Goal: Transaction & Acquisition: Book appointment/travel/reservation

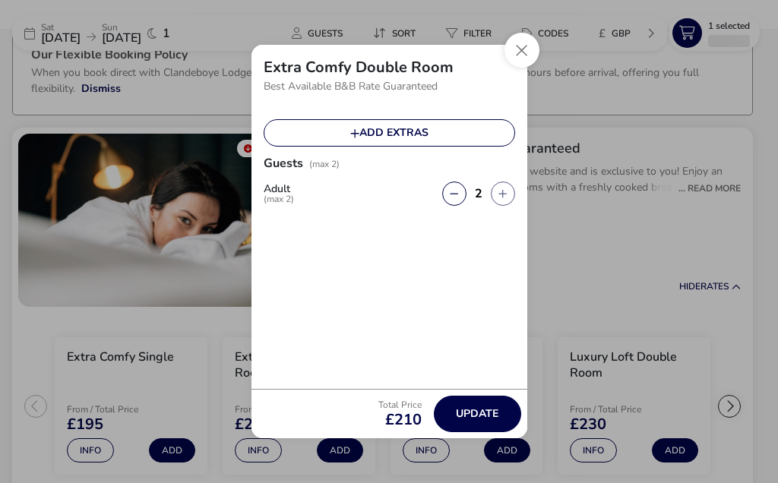
scroll to position [96, 0]
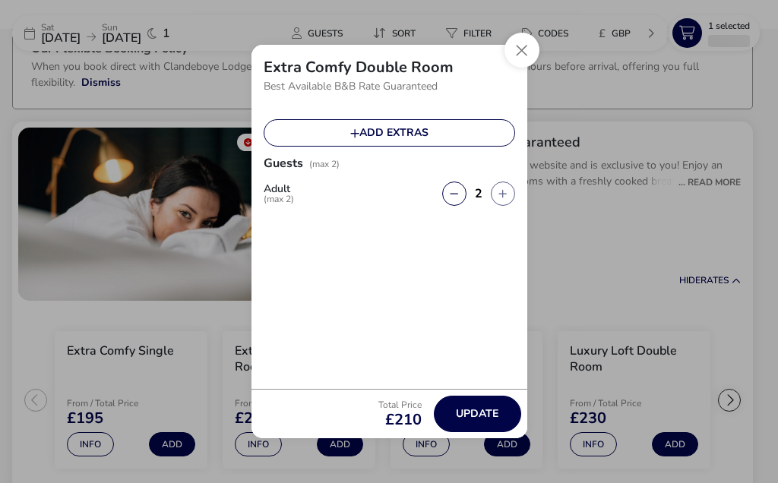
click at [487, 415] on span "Update" at bounding box center [477, 413] width 43 height 11
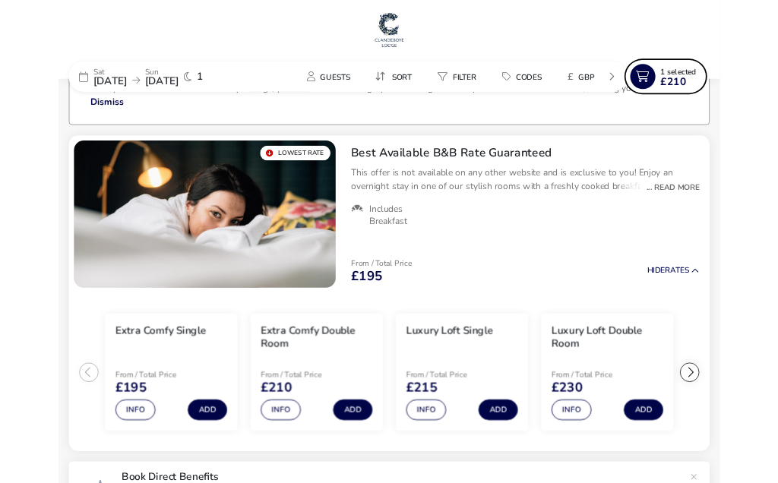
scroll to position [0, 0]
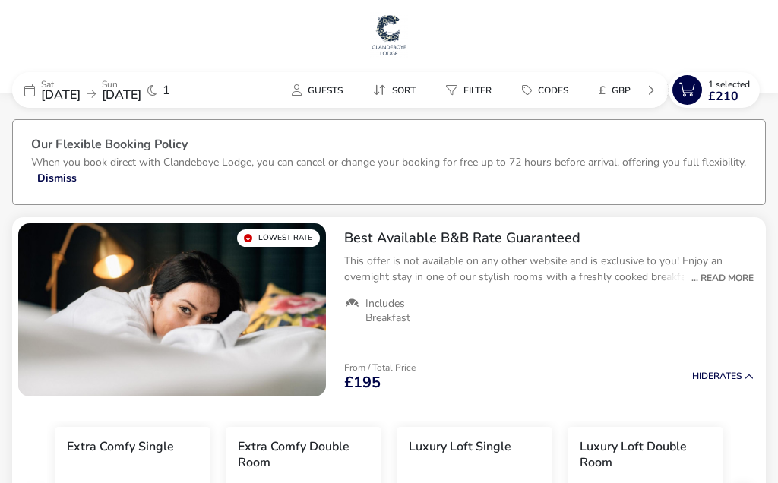
click at [694, 90] on icon at bounding box center [688, 90] width 30 height 30
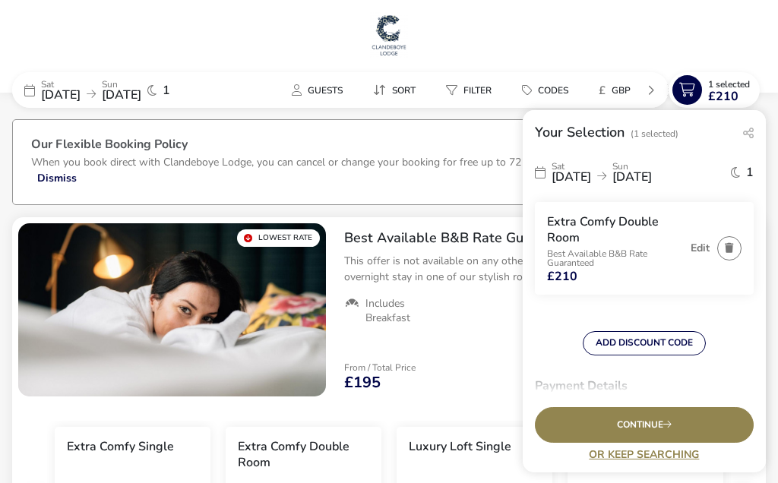
click at [649, 424] on span "Continue" at bounding box center [644, 425] width 55 height 10
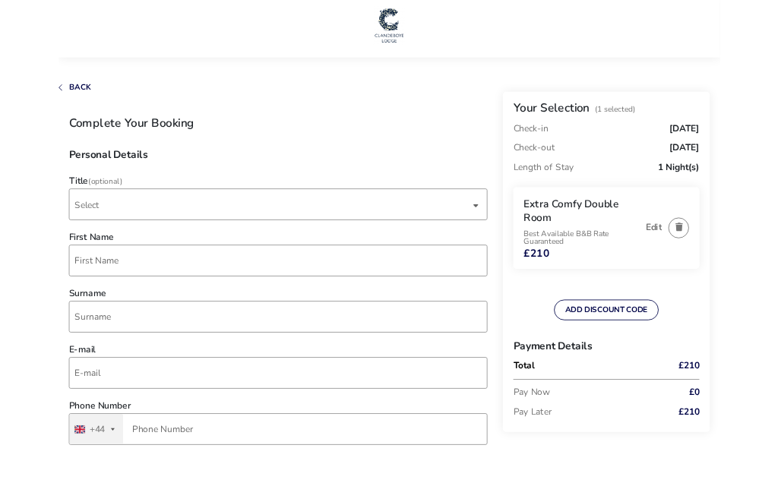
scroll to position [21, 0]
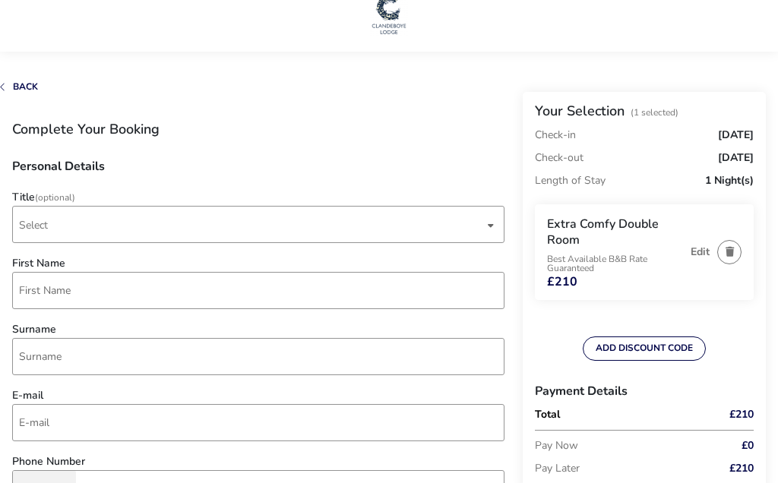
click at [494, 228] on div "dropdown trigger" at bounding box center [491, 226] width 8 height 30
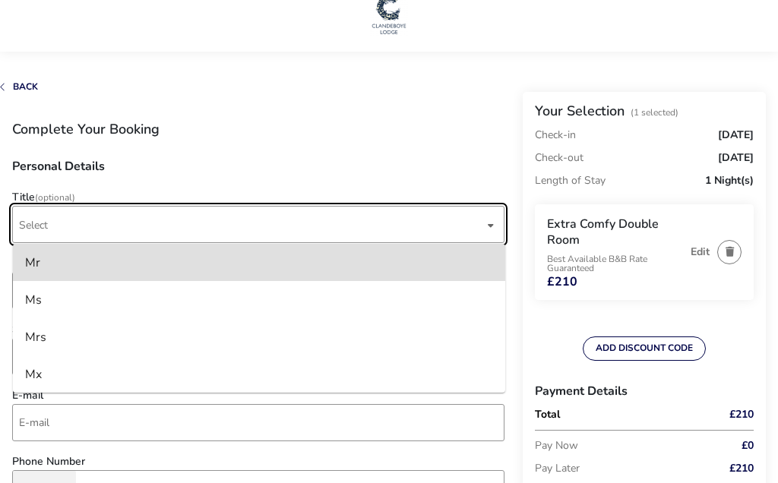
click at [50, 338] on li "Mrs" at bounding box center [259, 337] width 493 height 37
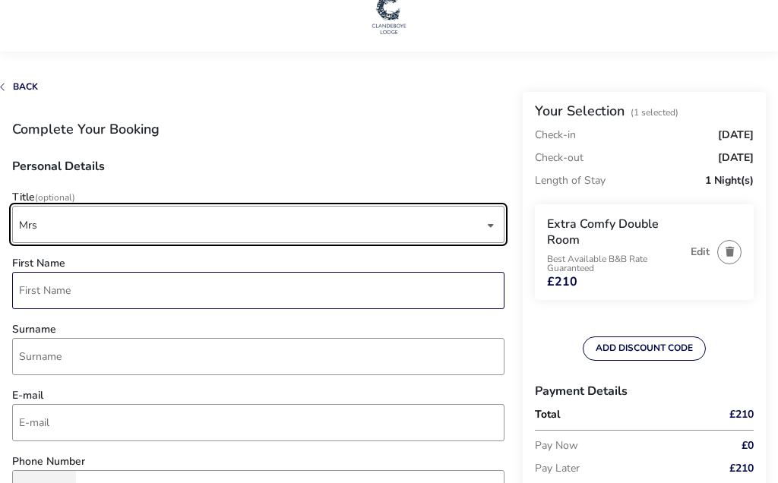
click at [53, 287] on input "First Name" at bounding box center [258, 290] width 493 height 37
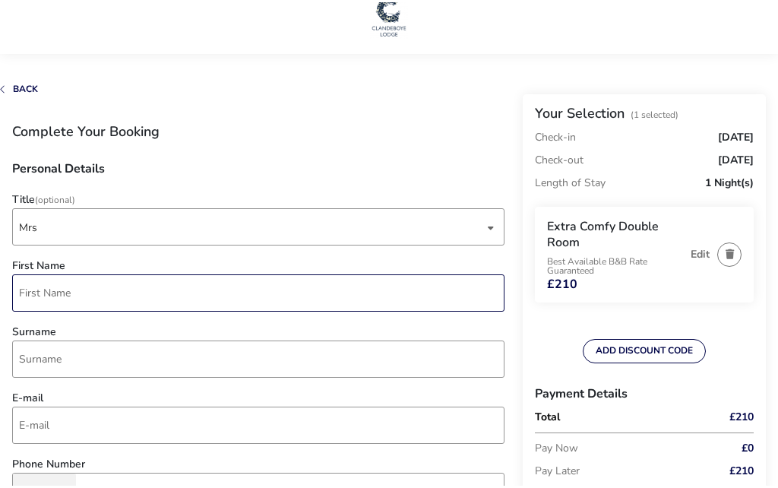
scroll to position [21, 0]
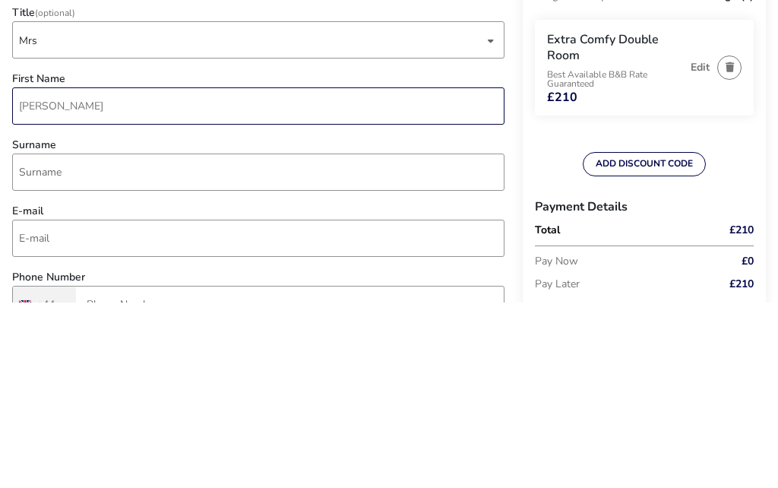
type input "[PERSON_NAME]"
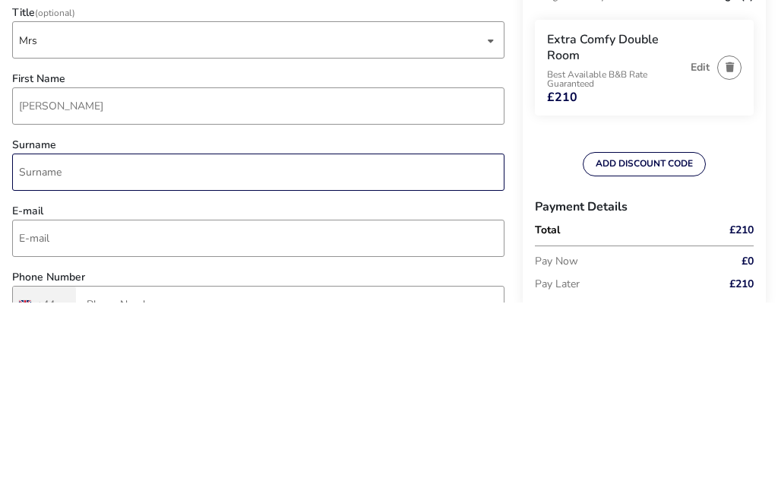
click at [38, 339] on input "Surname" at bounding box center [258, 357] width 493 height 37
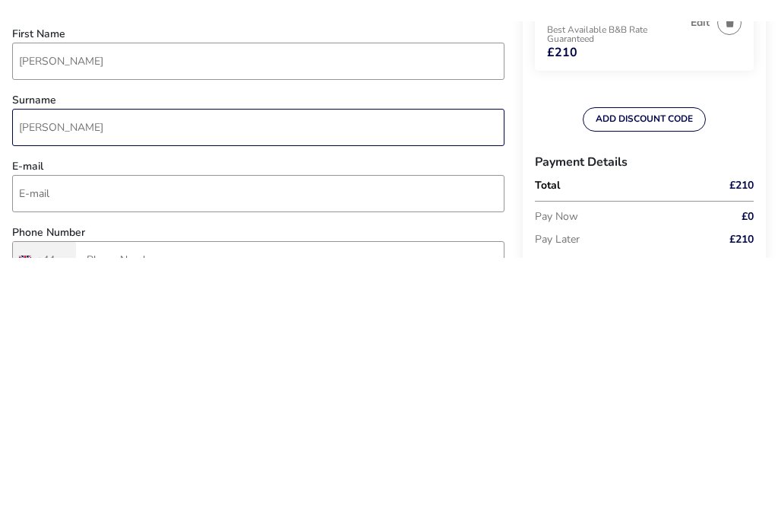
scroll to position [46, 0]
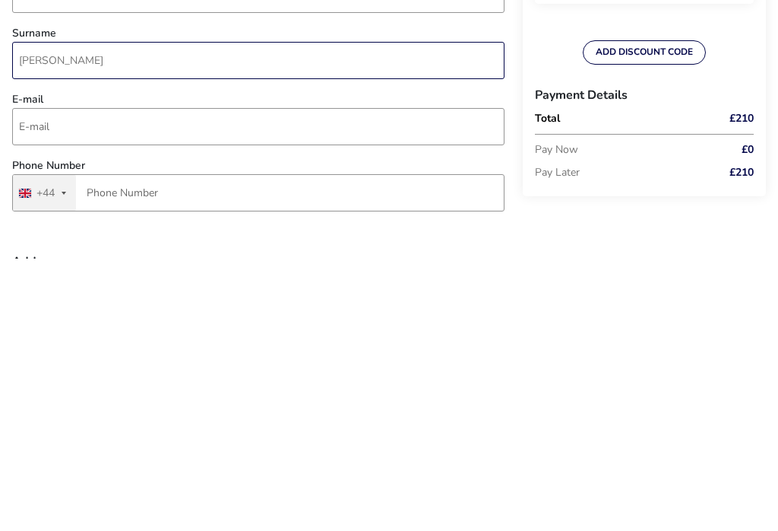
type input "[PERSON_NAME]"
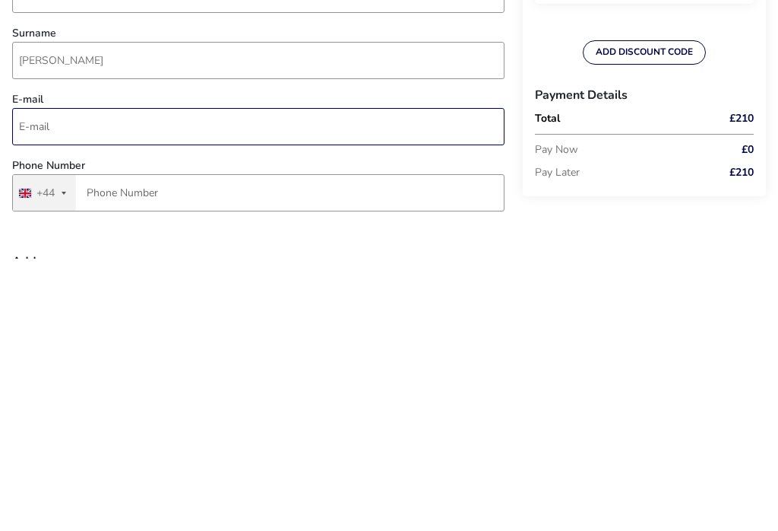
click at [35, 380] on input "E-mail" at bounding box center [258, 398] width 493 height 37
type input "[EMAIL_ADDRESS][DOMAIN_NAME]"
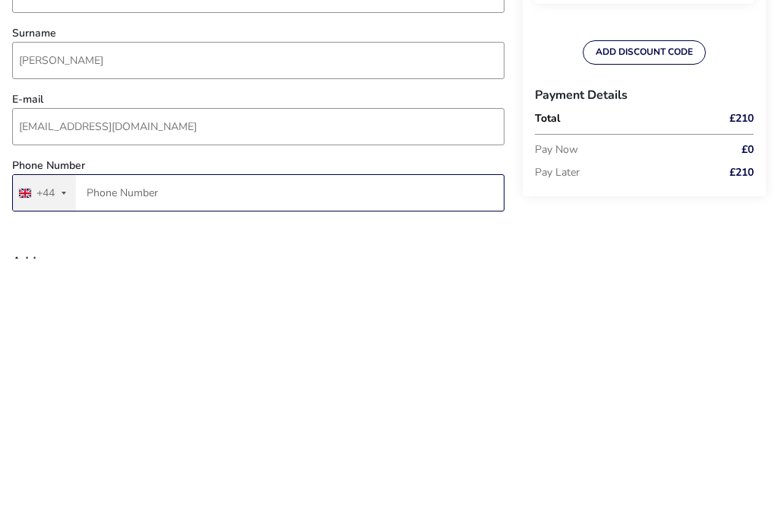
type input "7708 562353"
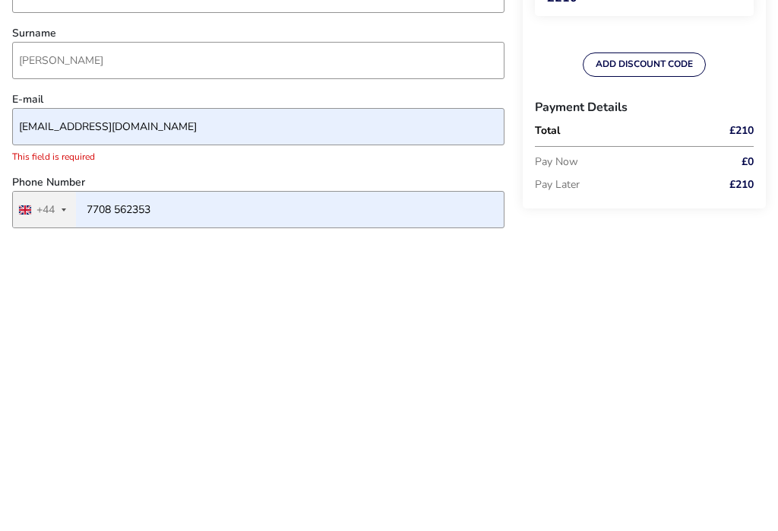
type input "[STREET_ADDRESS]"
type input "Omagh"
type input "BT78 1TX"
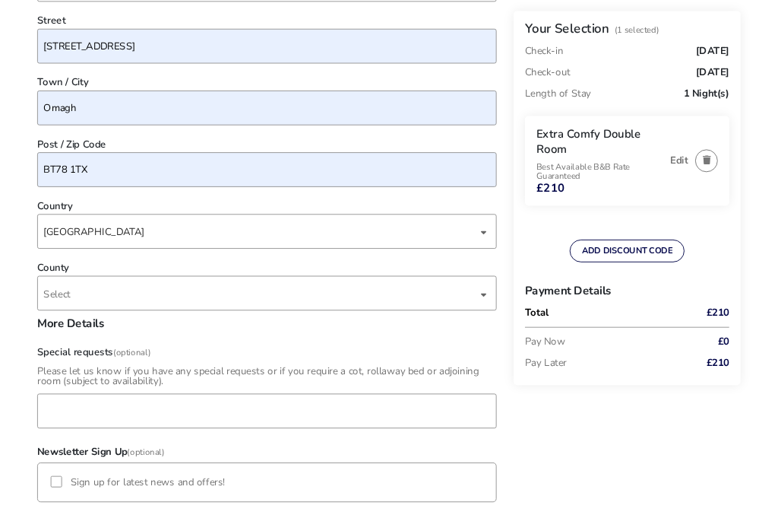
scroll to position [653, 0]
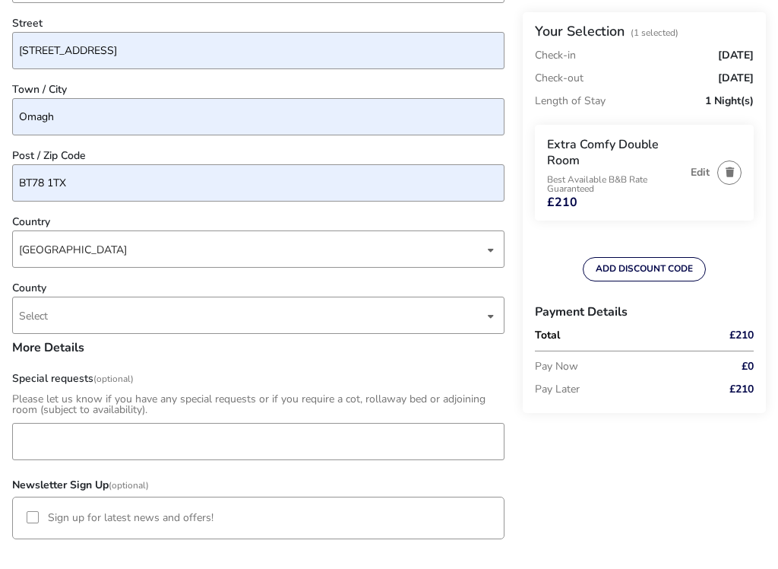
click at [493, 318] on div "dropdown trigger" at bounding box center [491, 316] width 8 height 30
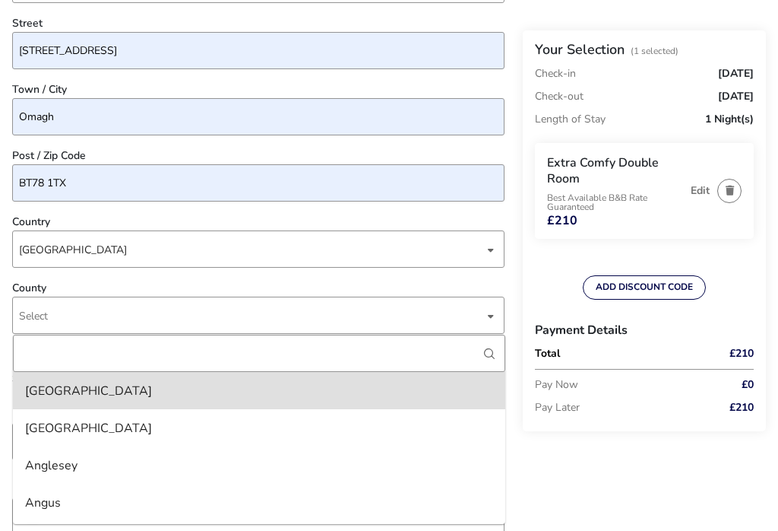
type input "C"
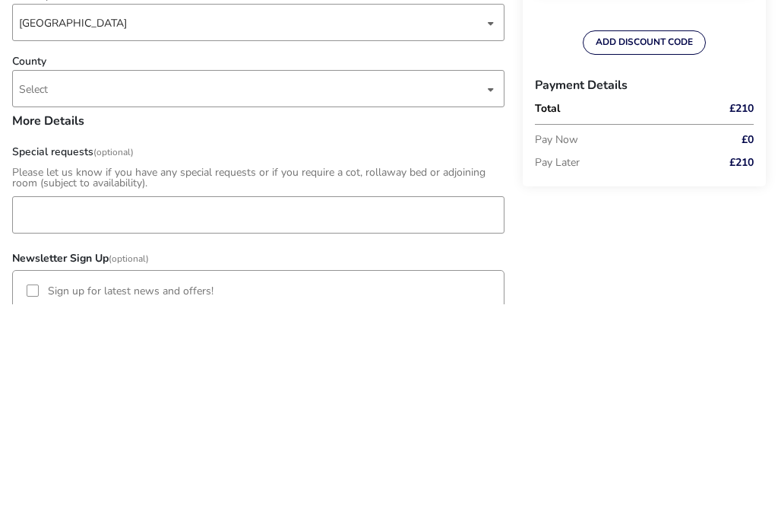
scroll to position [880, 0]
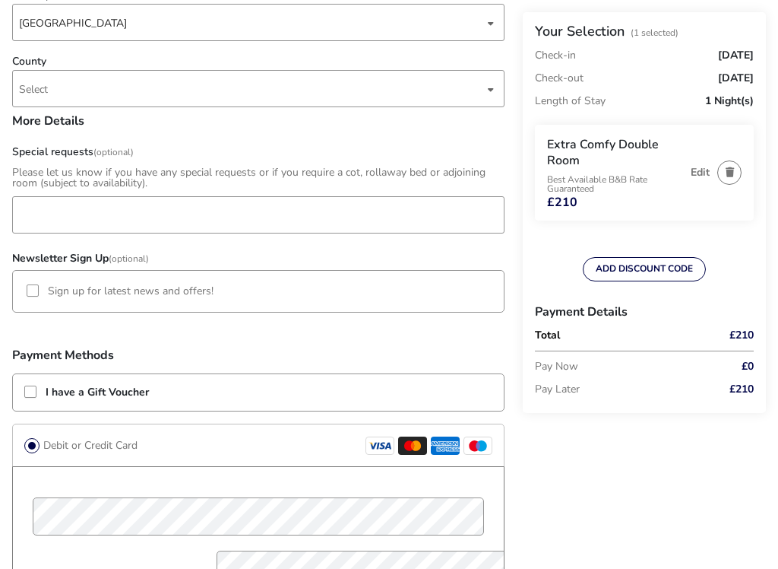
click at [492, 83] on div "dropdown trigger" at bounding box center [491, 89] width 8 height 30
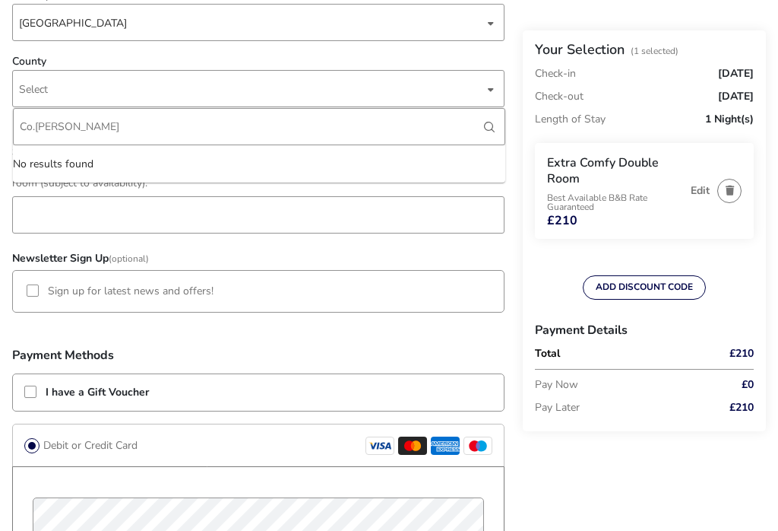
type input "Co.Tyronw"
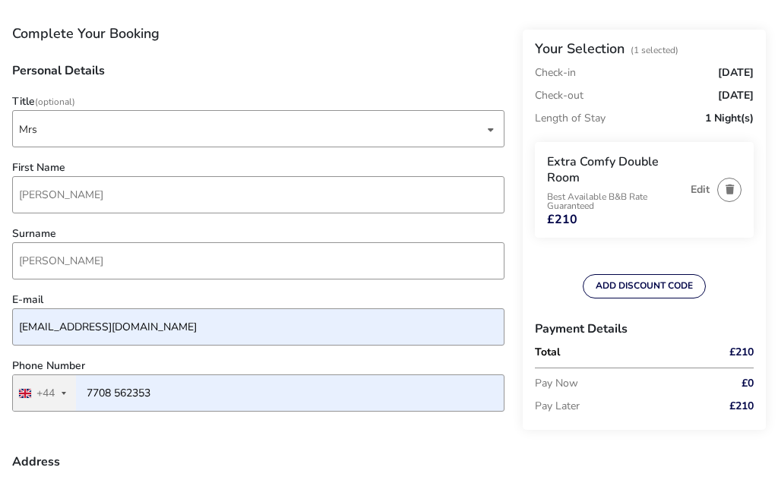
scroll to position [0, 0]
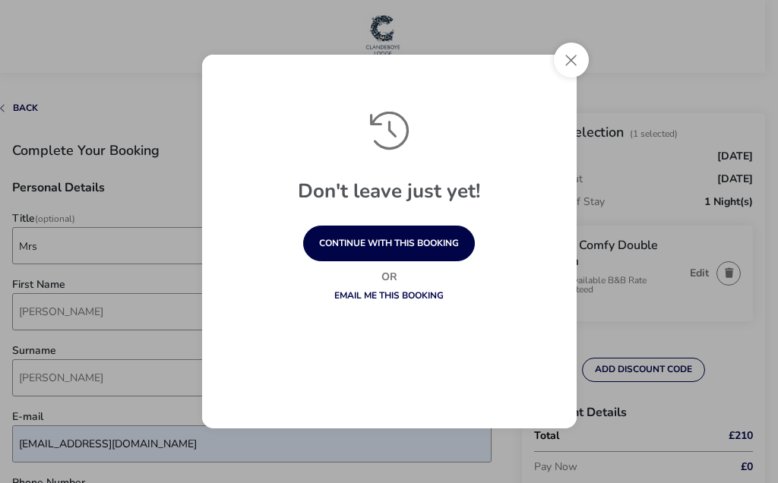
click at [401, 232] on button "continue with this booking" at bounding box center [389, 244] width 172 height 36
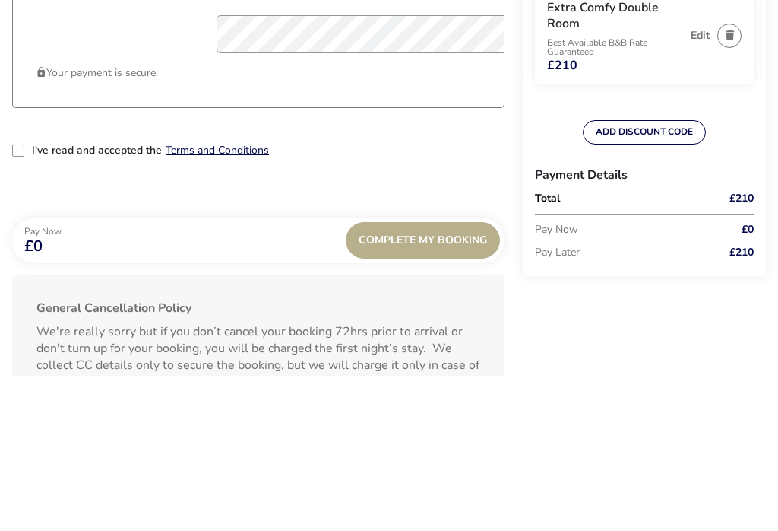
scroll to position [1267, 0]
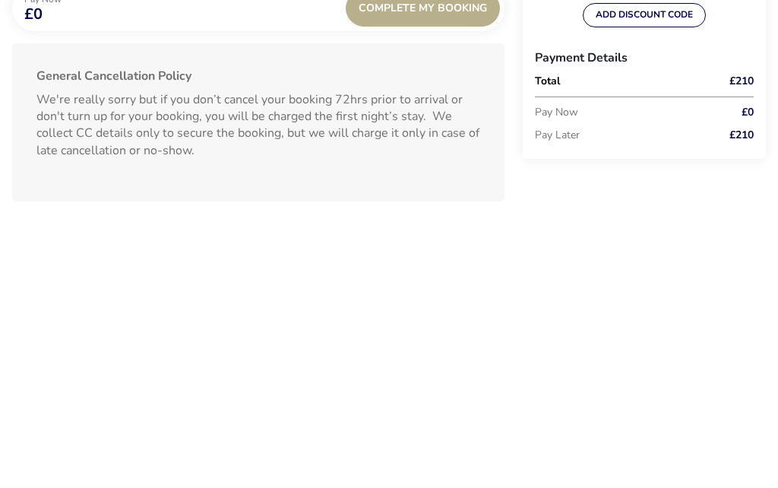
click at [14, 185] on div "2-term_condi" at bounding box center [18, 191] width 12 height 12
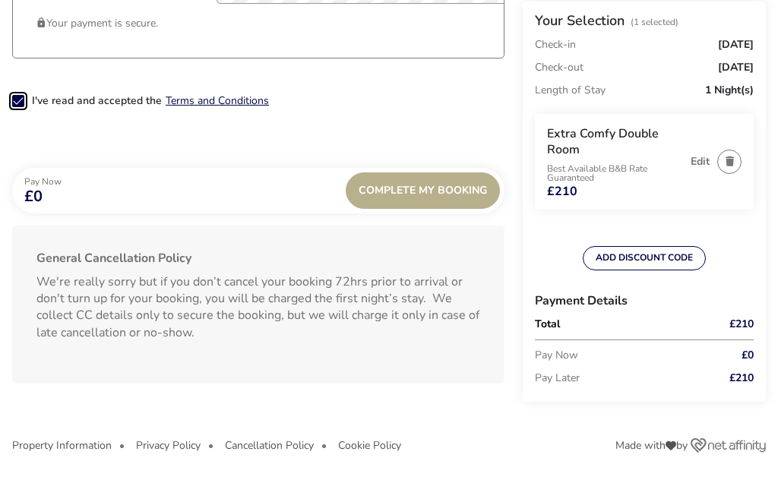
click at [439, 190] on span "Complete My Booking" at bounding box center [423, 190] width 128 height 11
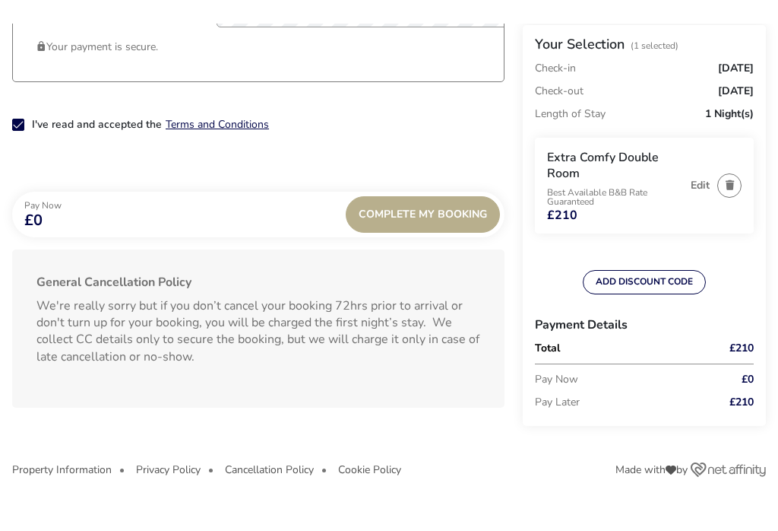
scroll to position [730, 0]
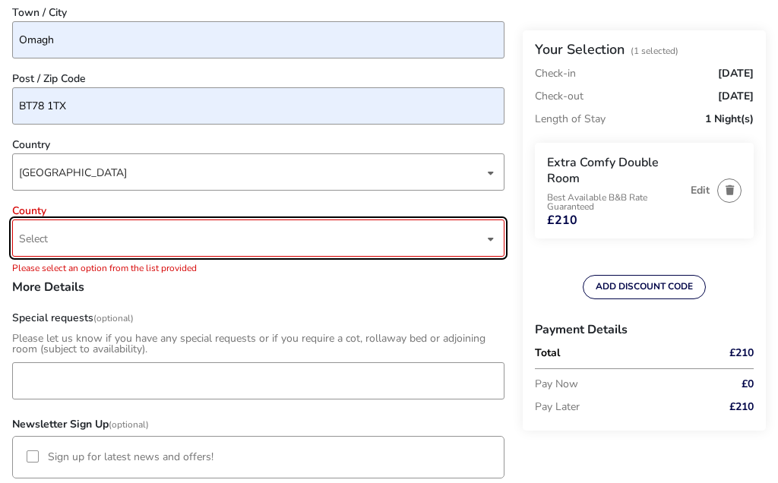
click at [493, 236] on div "dropdown trigger" at bounding box center [491, 239] width 8 height 30
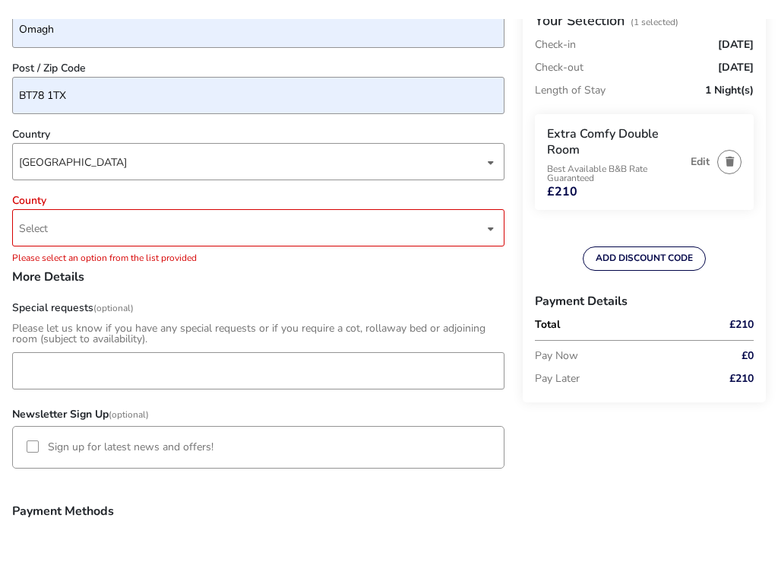
scroll to position [759, 0]
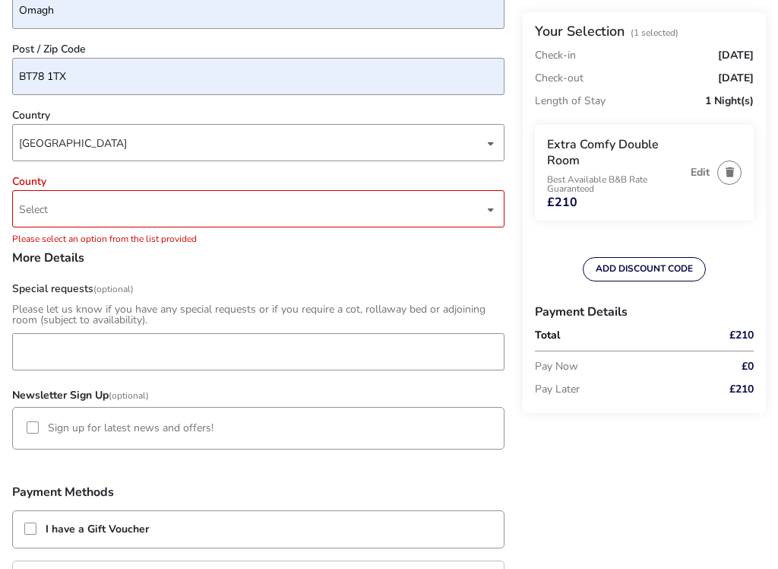
click at [494, 207] on div "dropdown trigger" at bounding box center [491, 210] width 8 height 30
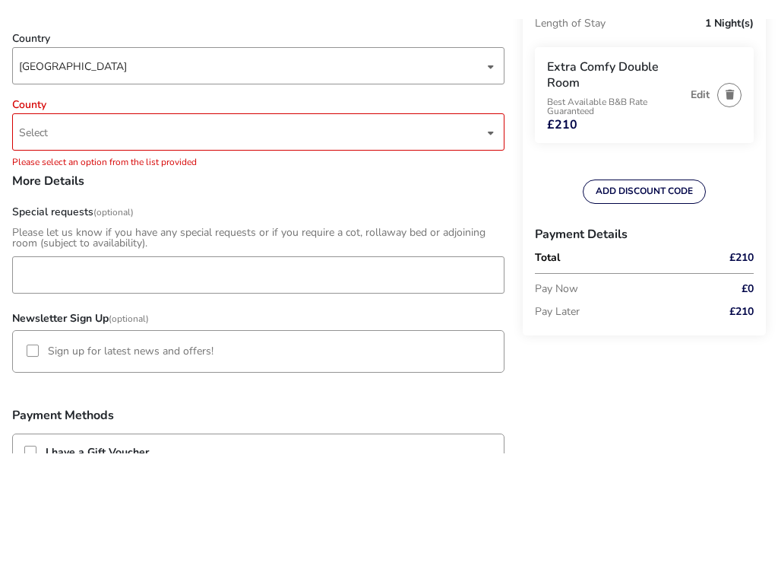
scroll to position [856, 0]
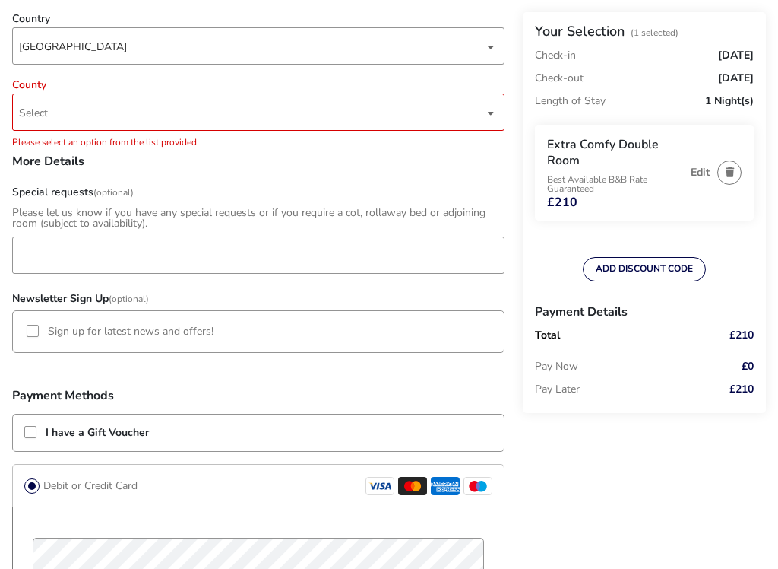
click at [494, 114] on div "dropdown trigger" at bounding box center [491, 113] width 8 height 30
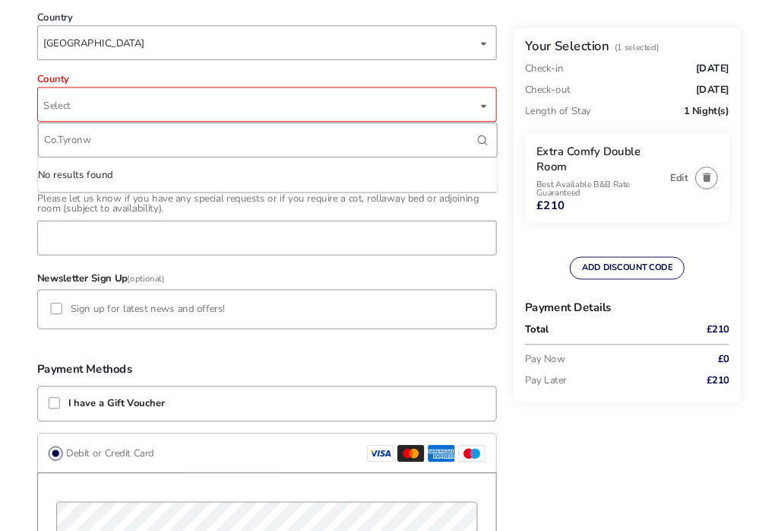
scroll to position [855, 0]
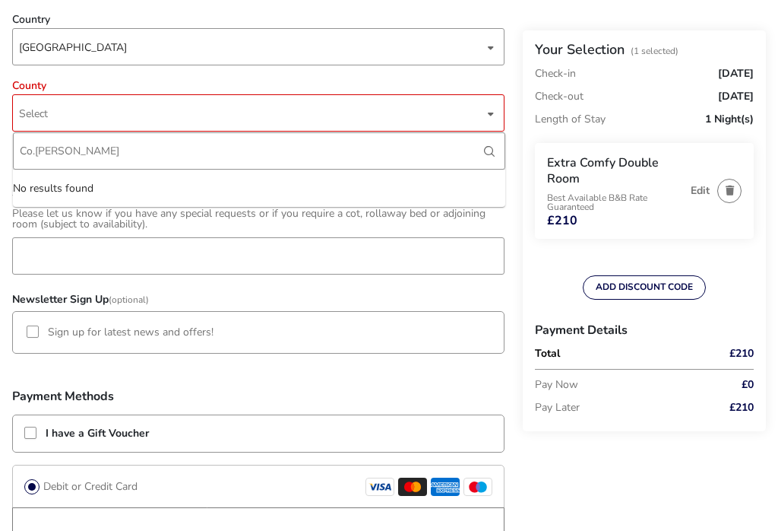
type input "Co.[PERSON_NAME]"
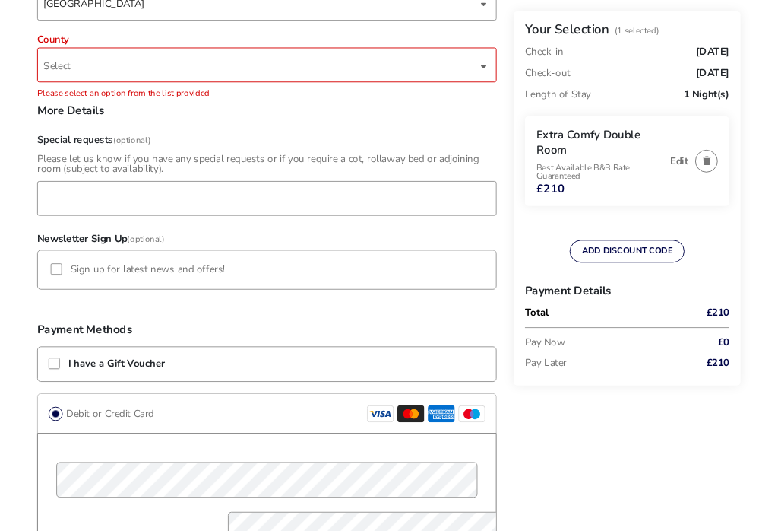
scroll to position [898, 0]
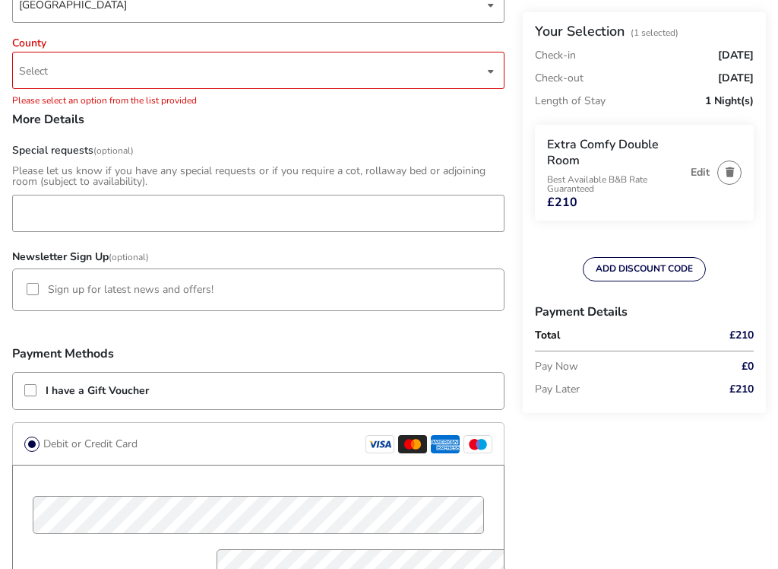
click at [64, 62] on span "Select" at bounding box center [251, 70] width 465 height 36
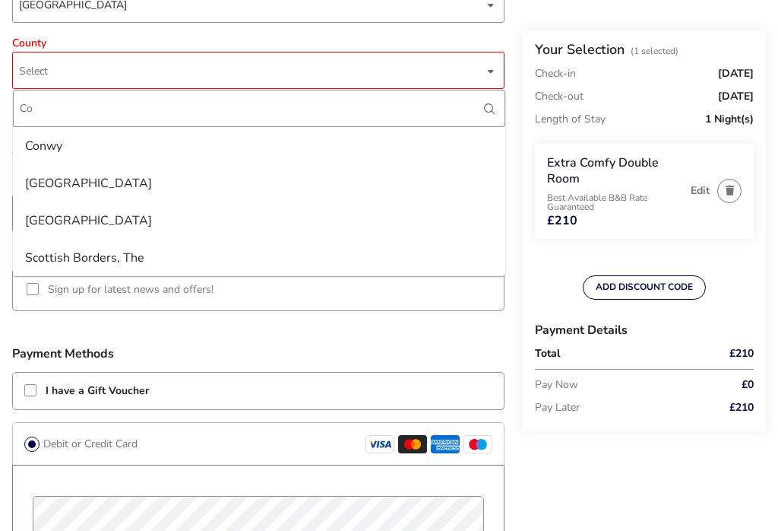
type input "C"
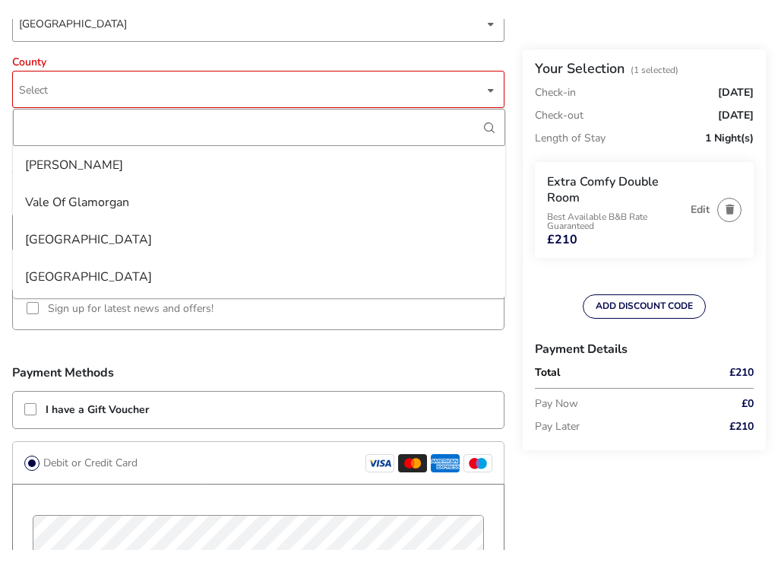
scroll to position [3985, 0]
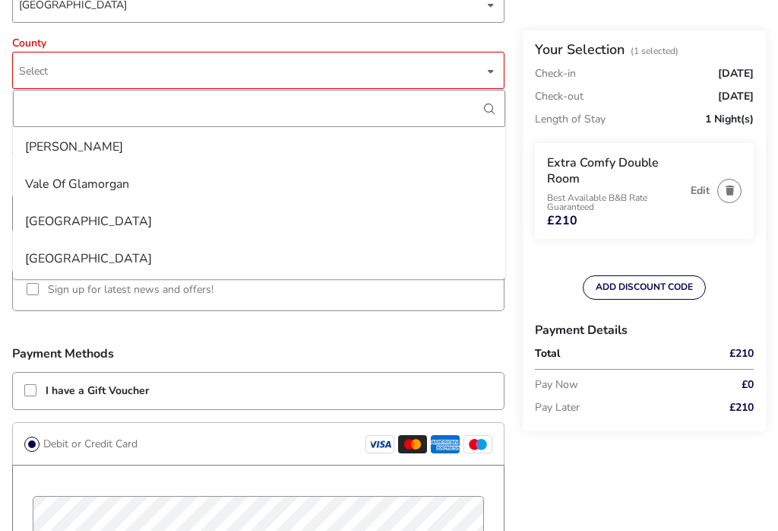
click at [64, 141] on li "[PERSON_NAME]" at bounding box center [259, 146] width 493 height 37
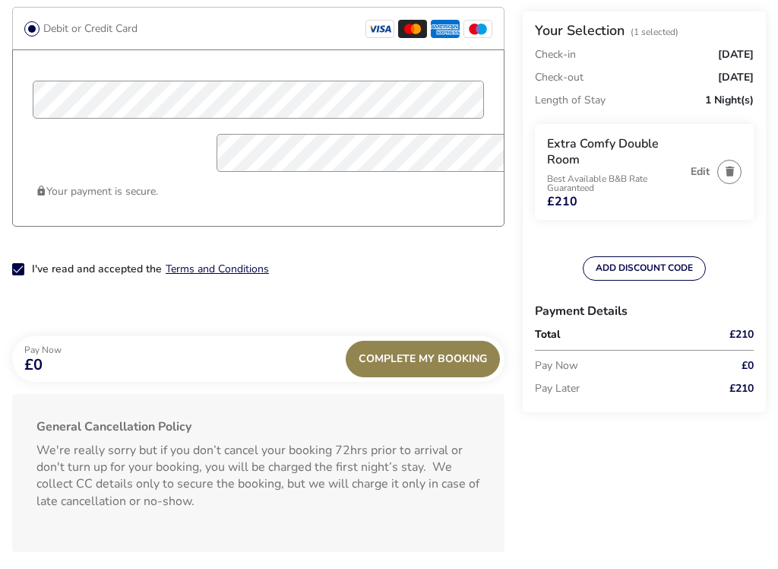
scroll to position [1297, 0]
click at [434, 363] on span "Complete My Booking" at bounding box center [423, 357] width 128 height 11
